Goal: Information Seeking & Learning: Stay updated

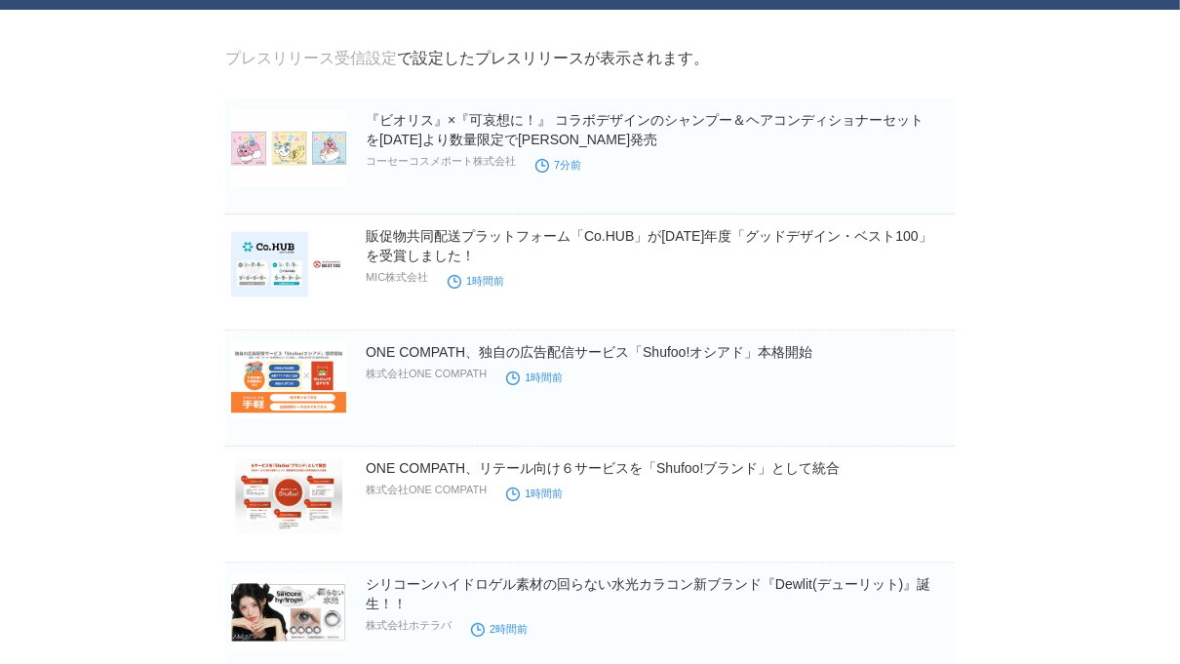
scroll to position [89, 0]
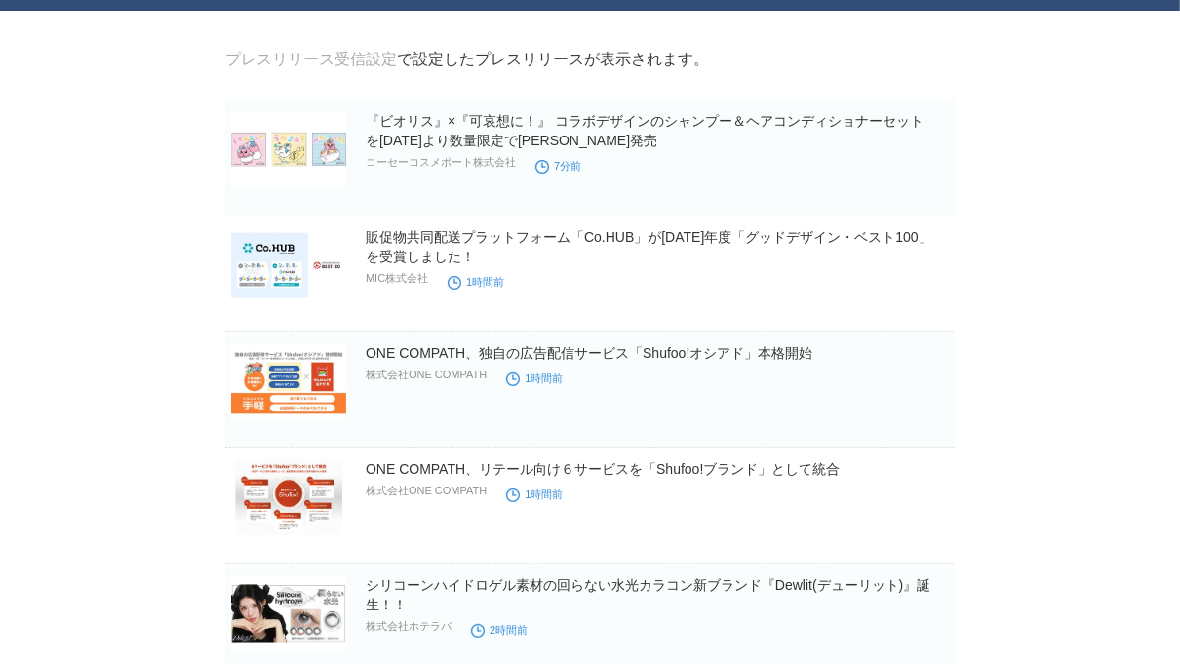
drag, startPoint x: 599, startPoint y: 20, endPoint x: 170, endPoint y: 32, distance: 429.4
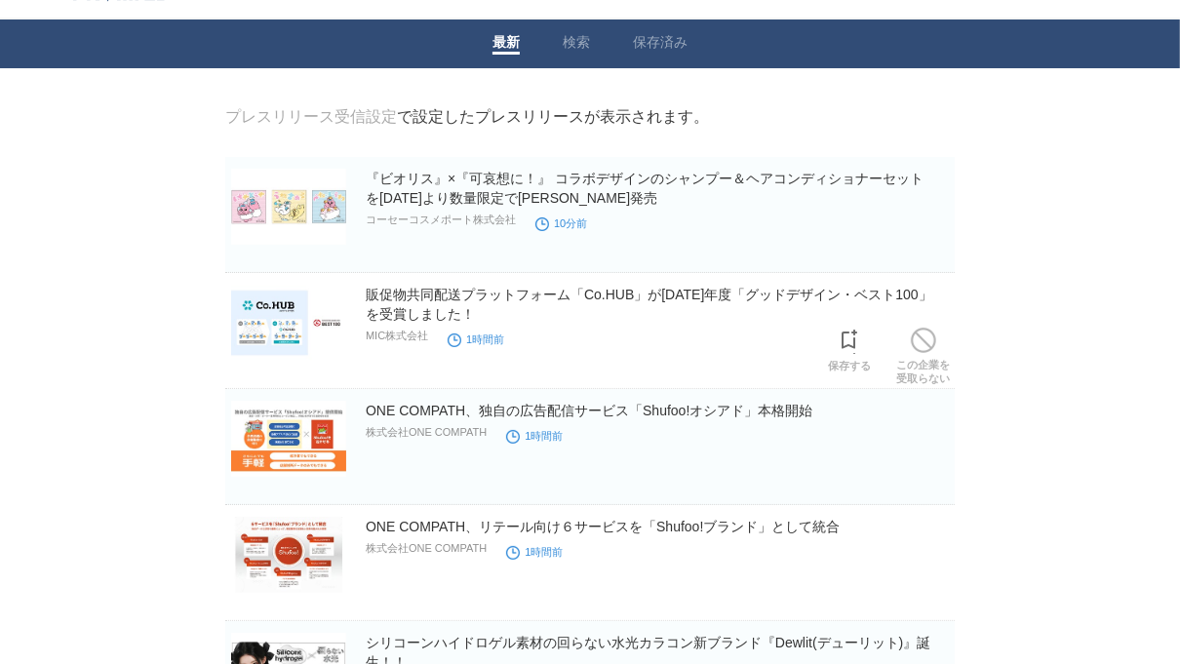
scroll to position [42, 0]
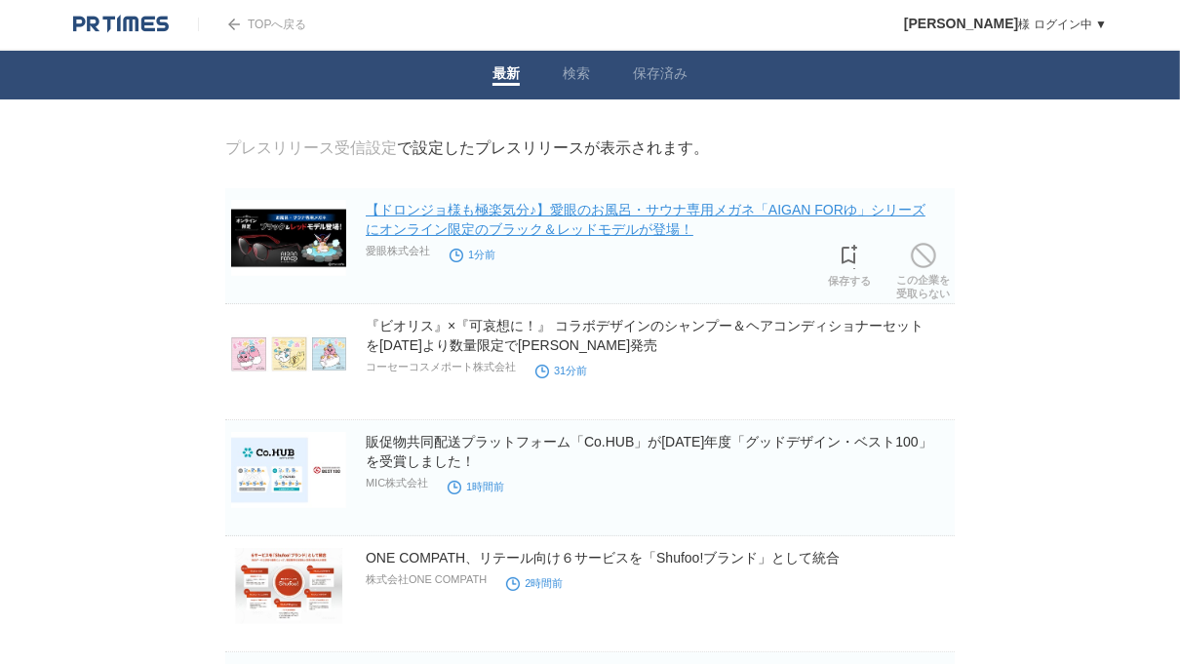
click at [786, 215] on link "【ドロンジョ様も極楽気分♪】愛眼のお風呂・サウナ専用メガネ「AIGAN FORゆ」シリーズにオンライン限定のブラック＆レッドモデルが登場！" at bounding box center [646, 219] width 560 height 35
